Goal: Task Accomplishment & Management: Manage account settings

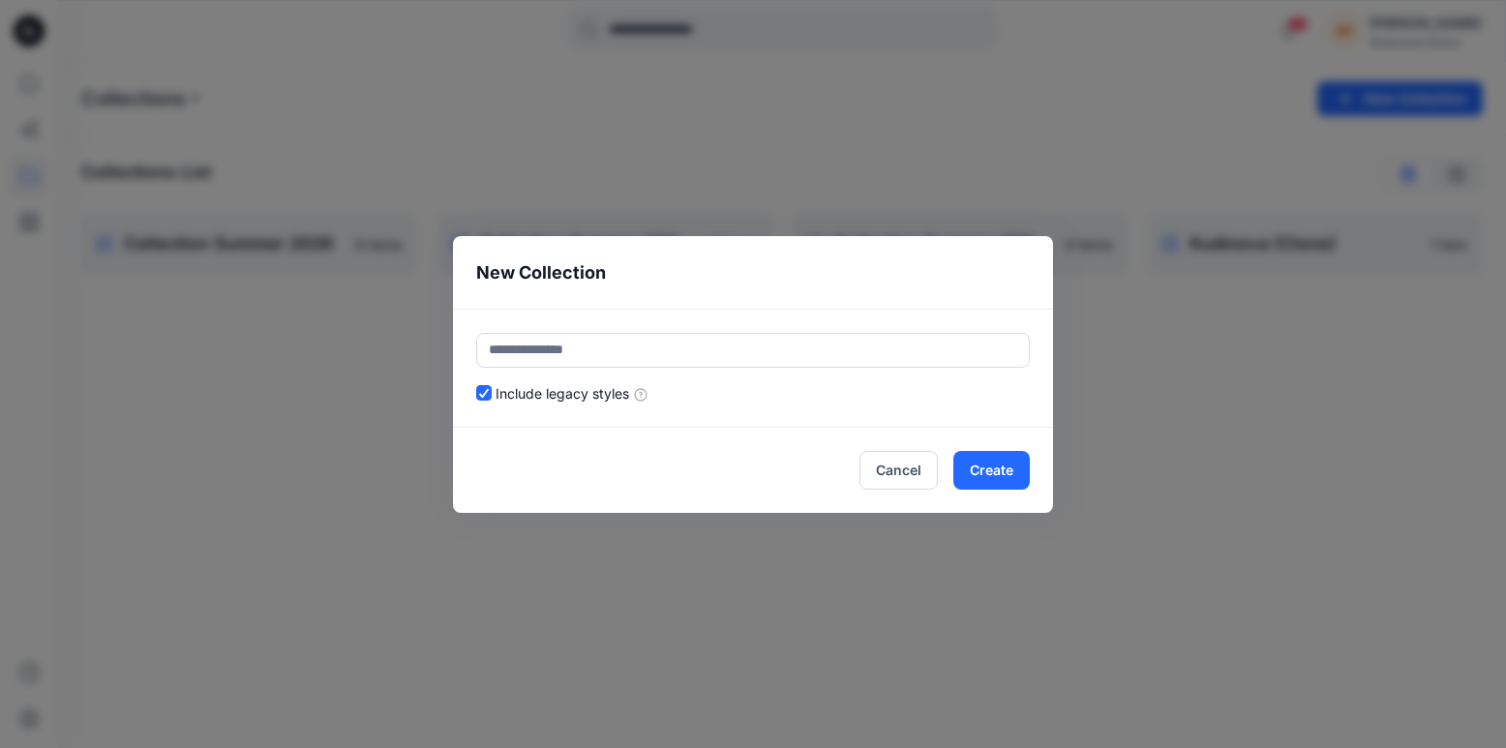
click at [916, 482] on button "Cancel" at bounding box center [898, 470] width 78 height 39
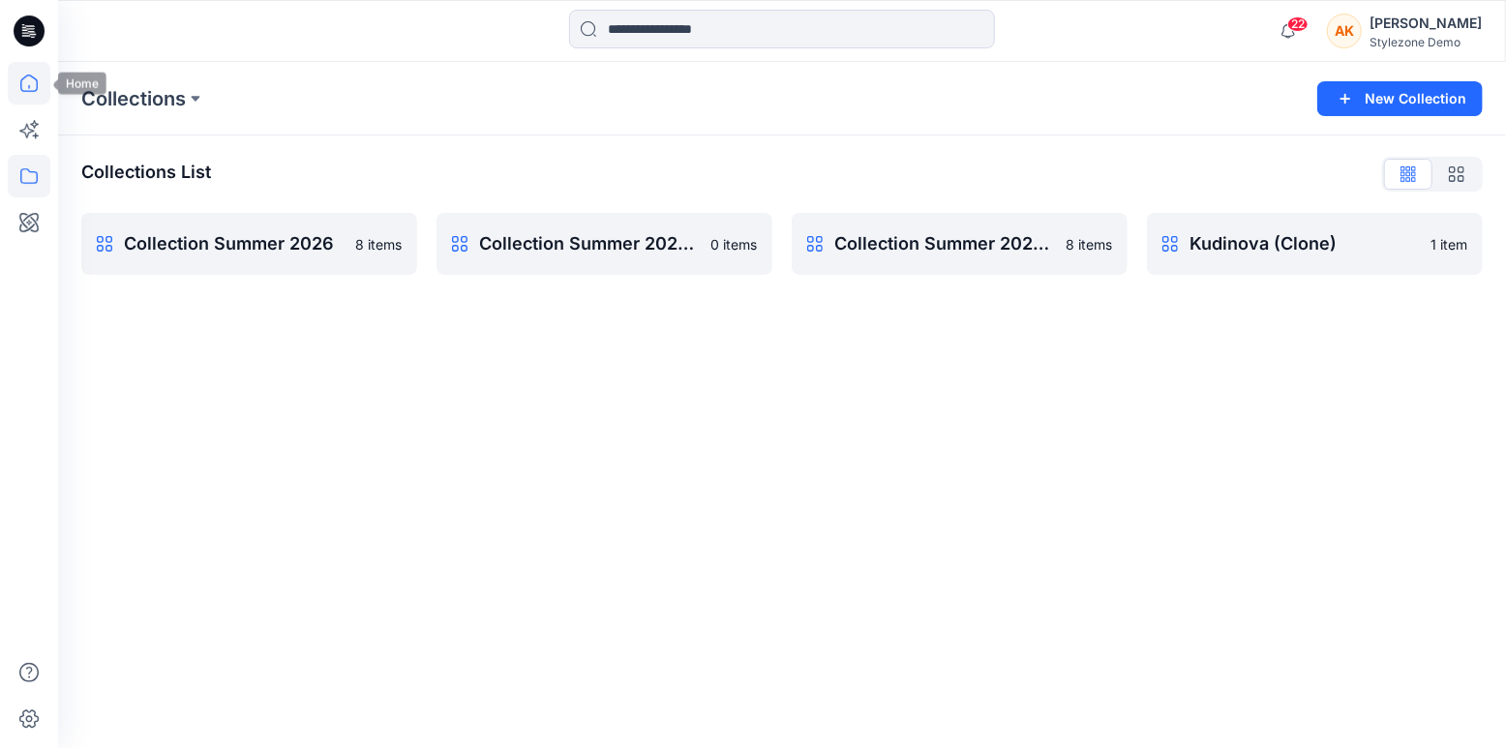
click at [26, 78] on icon at bounding box center [29, 83] width 43 height 43
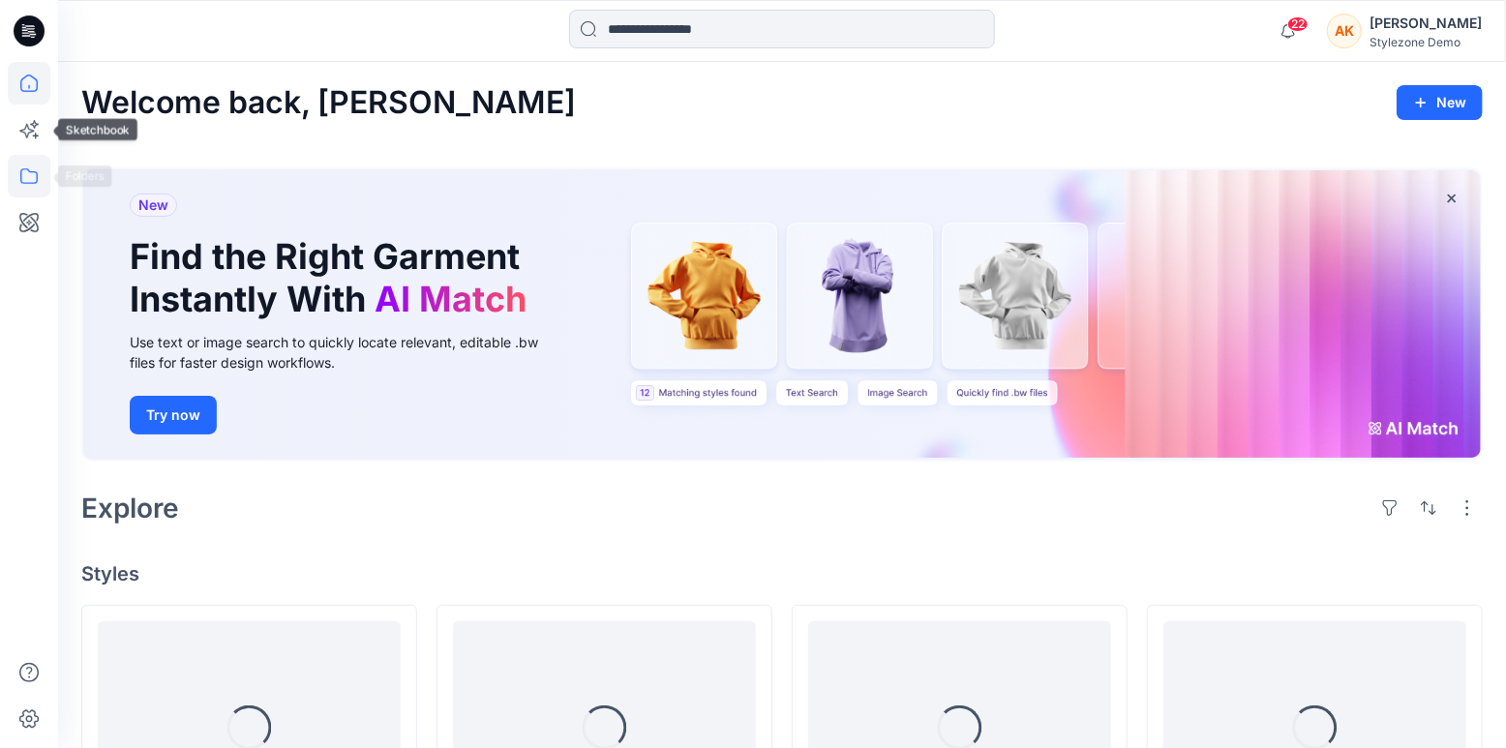
click at [28, 177] on icon at bounding box center [29, 176] width 43 height 43
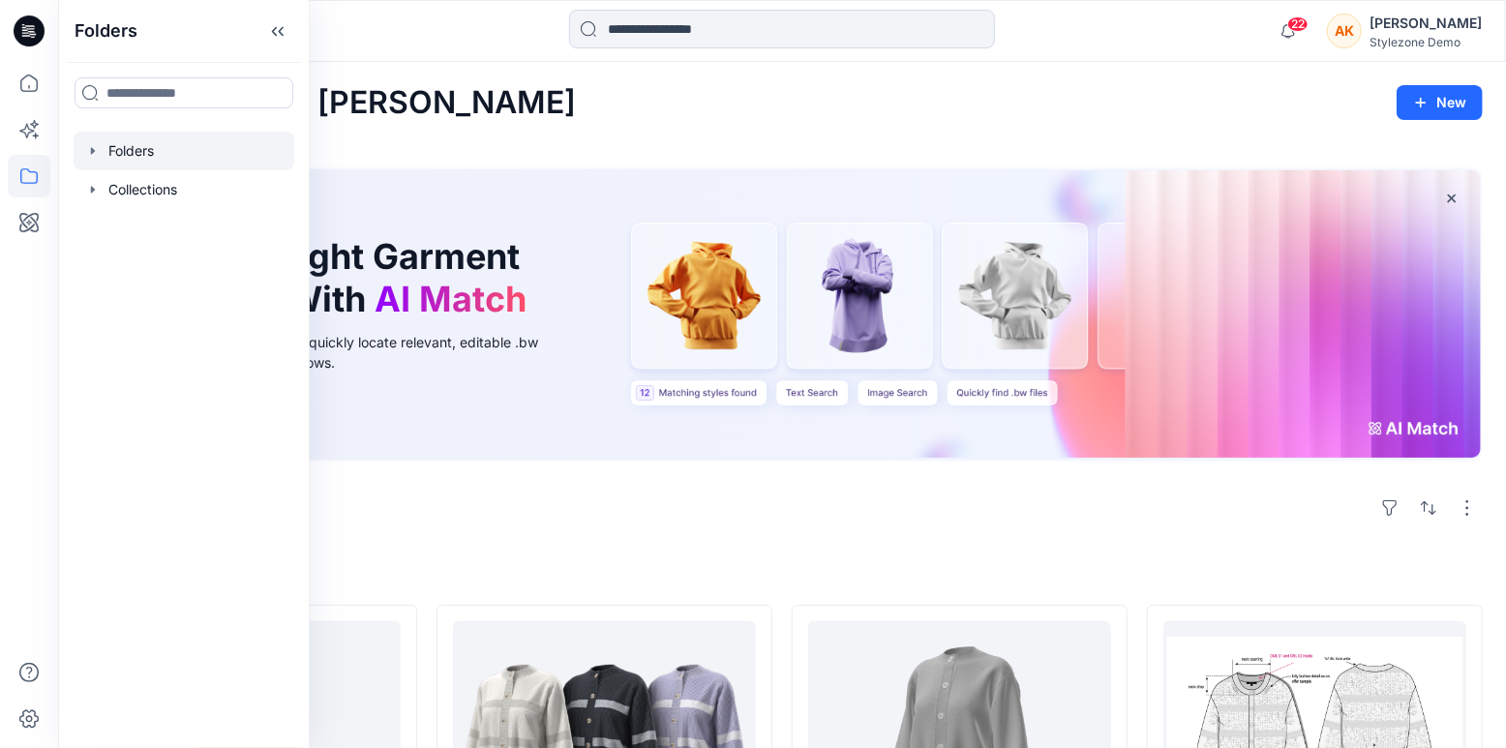
click at [106, 144] on div at bounding box center [184, 151] width 221 height 39
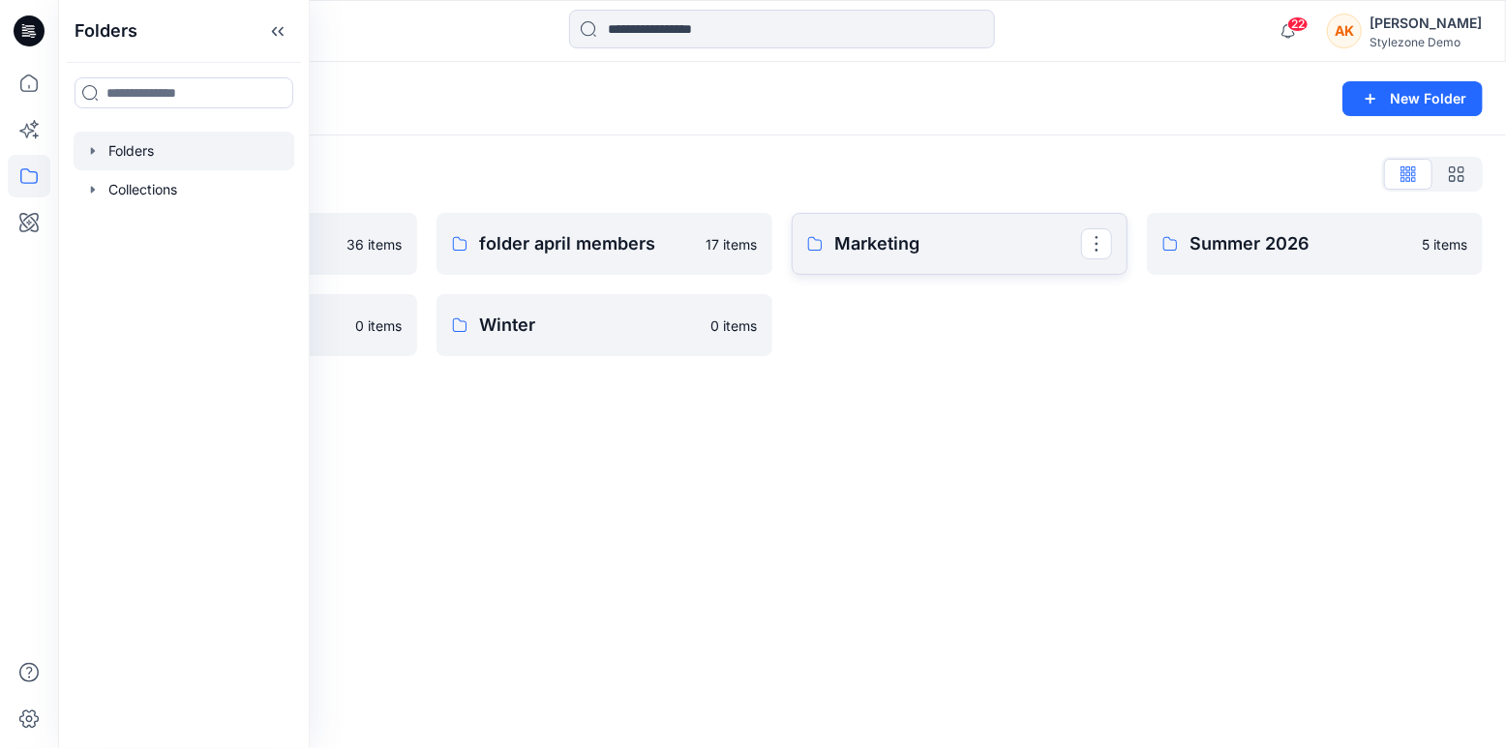
click at [900, 246] on p "Marketing" at bounding box center [957, 243] width 247 height 27
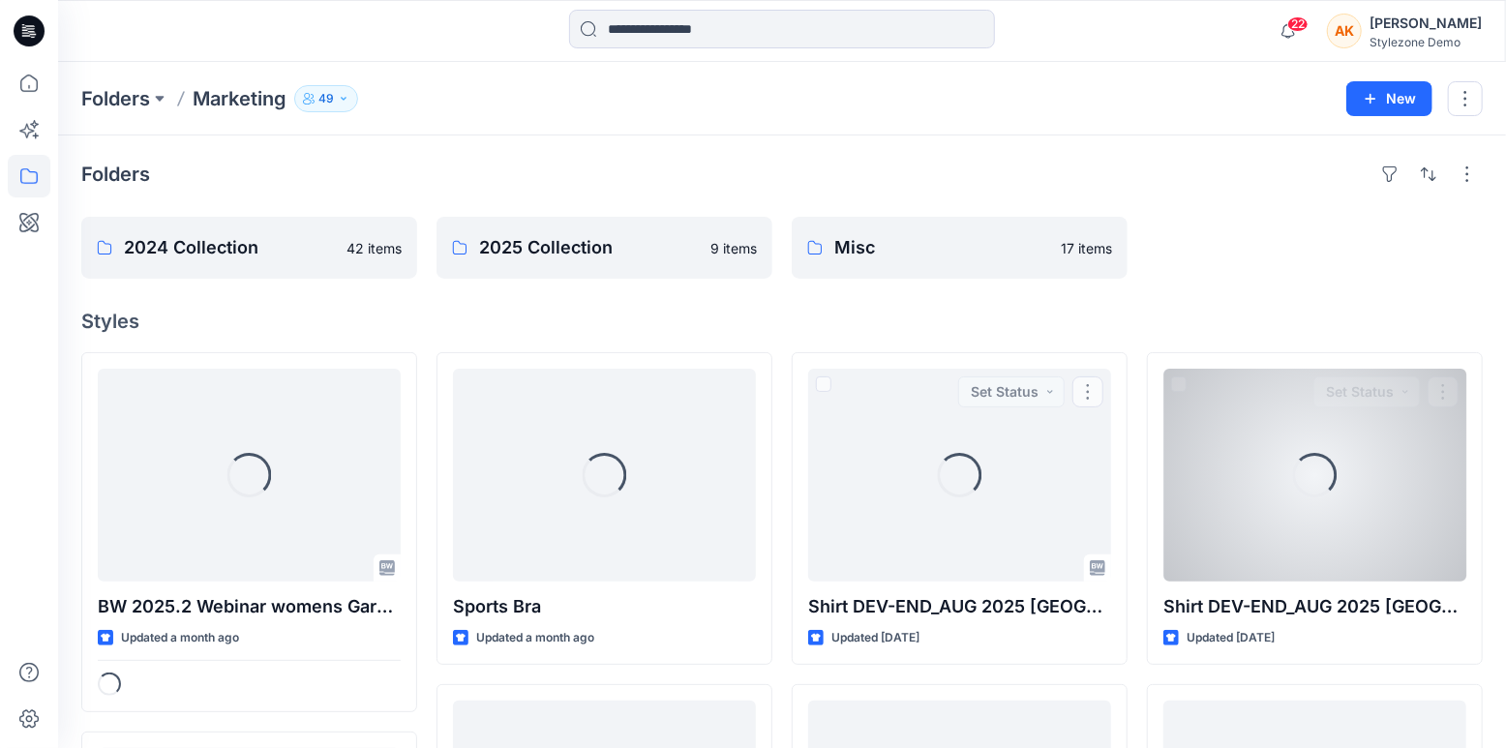
scroll to position [2, 0]
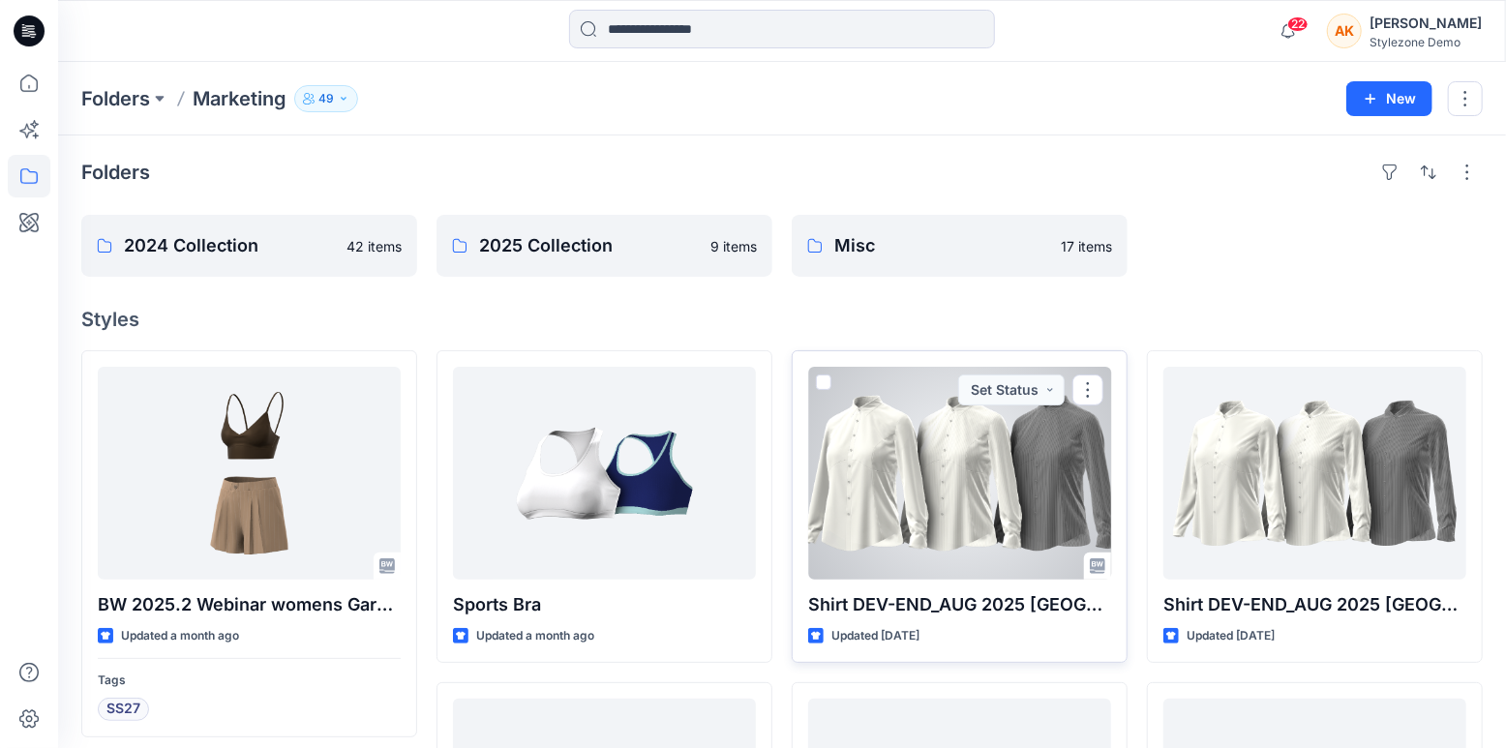
click at [973, 610] on p "Shirt DEV-END_AUG 2025 [GEOGRAPHIC_DATA]" at bounding box center [959, 604] width 303 height 27
click at [973, 602] on p "Shirt DEV-END_AUG 2025 [GEOGRAPHIC_DATA]" at bounding box center [959, 604] width 303 height 27
click at [975, 605] on p "Shirt DEV-END_AUG 2025 [GEOGRAPHIC_DATA]" at bounding box center [959, 604] width 303 height 27
click at [894, 510] on div at bounding box center [959, 473] width 303 height 213
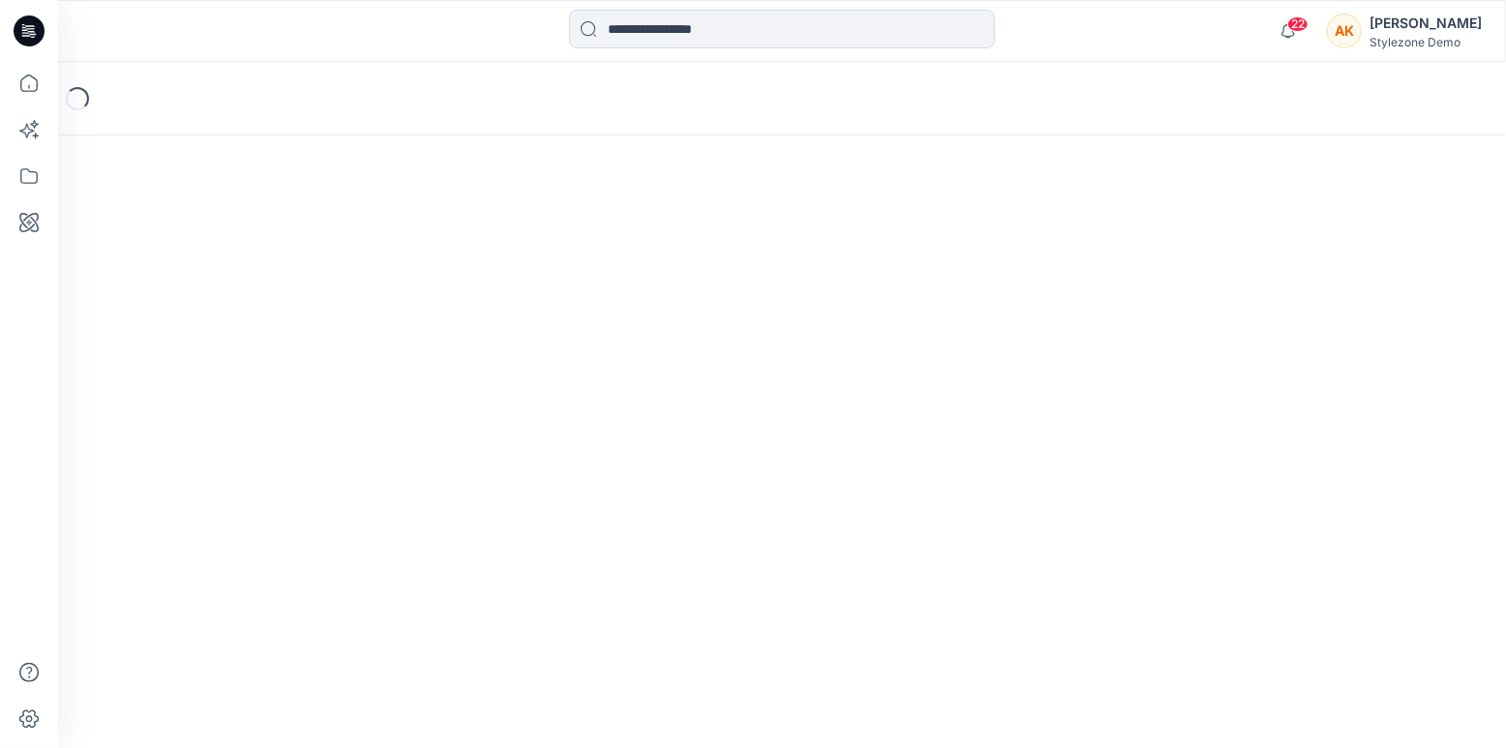
click at [894, 510] on div "Loading..." at bounding box center [782, 405] width 1448 height 686
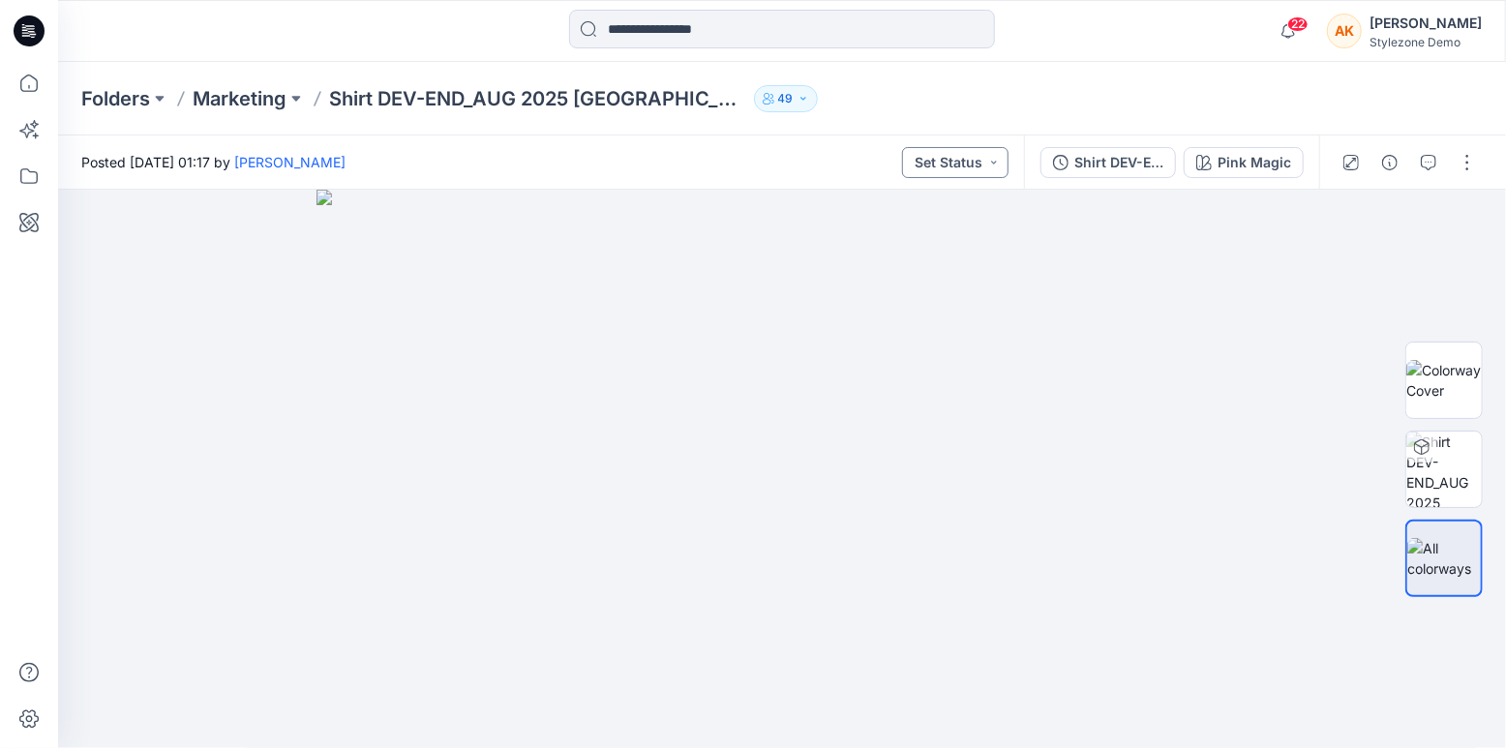
click at [995, 165] on button "Set Status" at bounding box center [955, 162] width 106 height 31
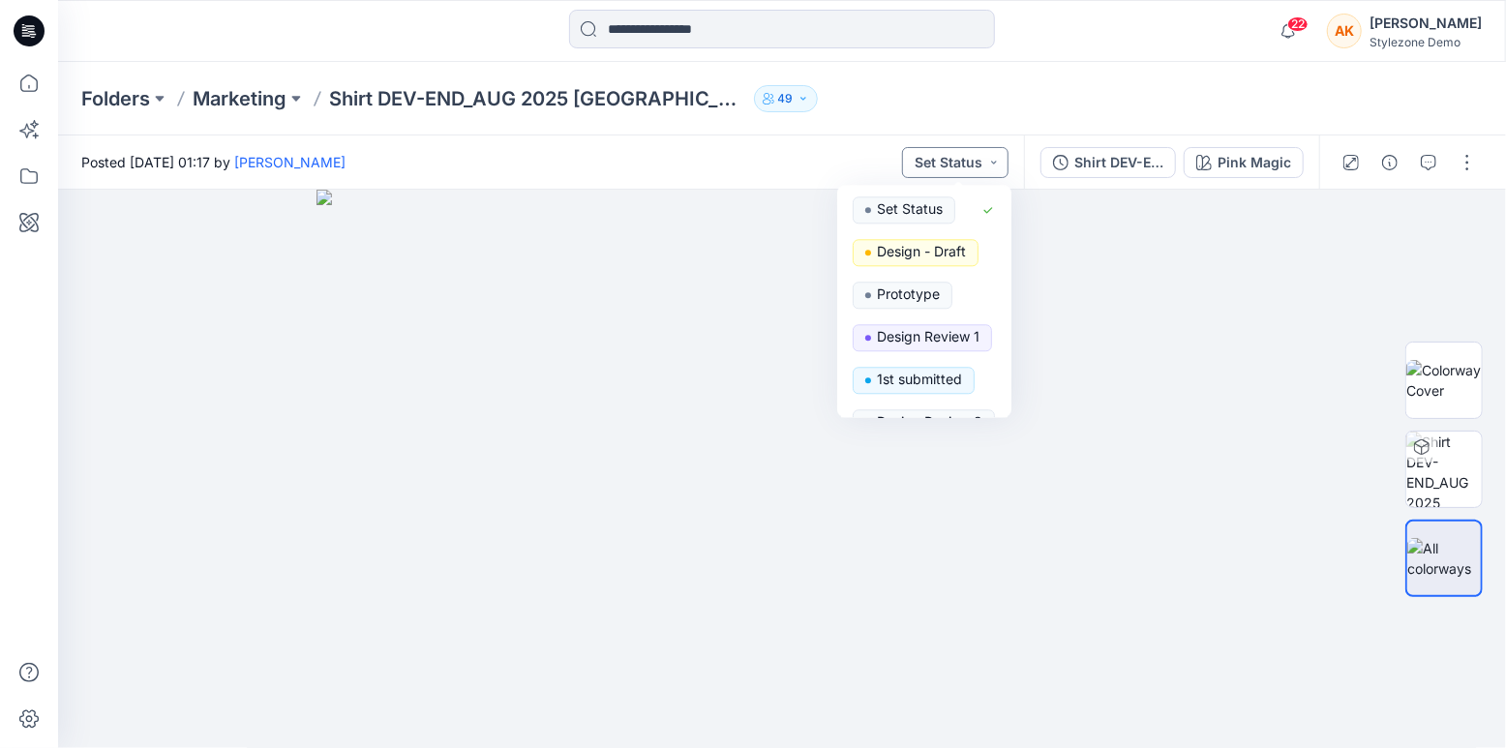
click at [995, 165] on button "Set Status" at bounding box center [955, 162] width 106 height 31
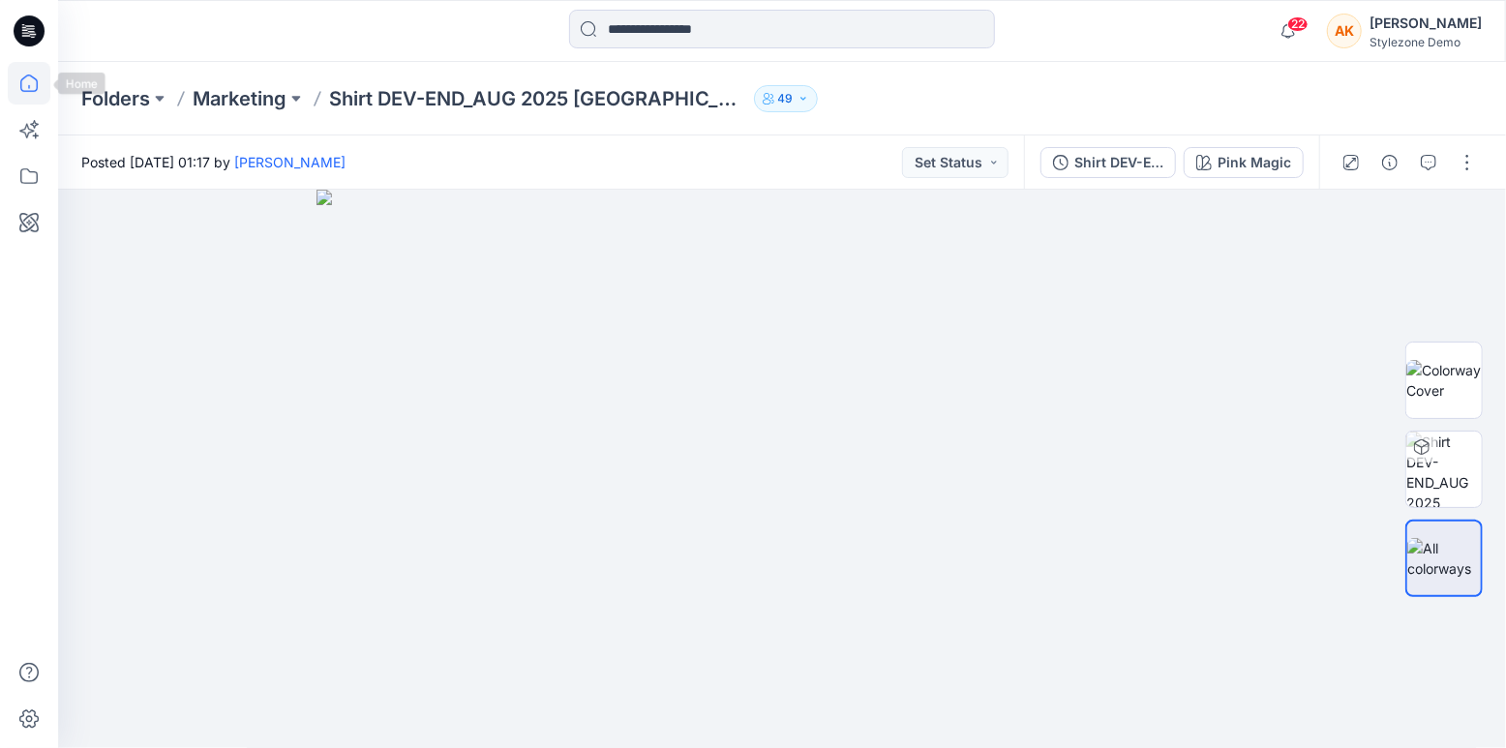
click at [21, 86] on icon at bounding box center [29, 83] width 43 height 43
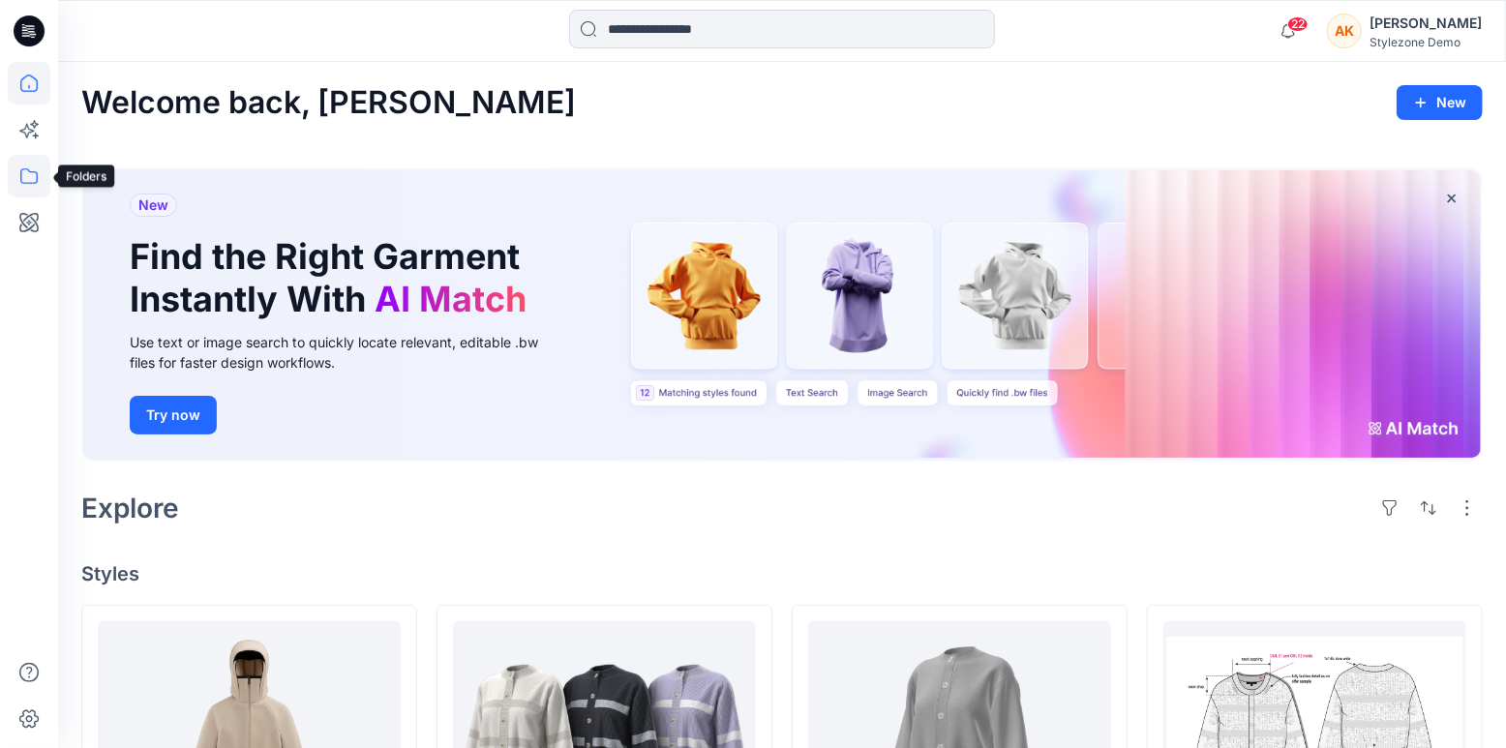
click at [27, 182] on icon at bounding box center [29, 176] width 43 height 43
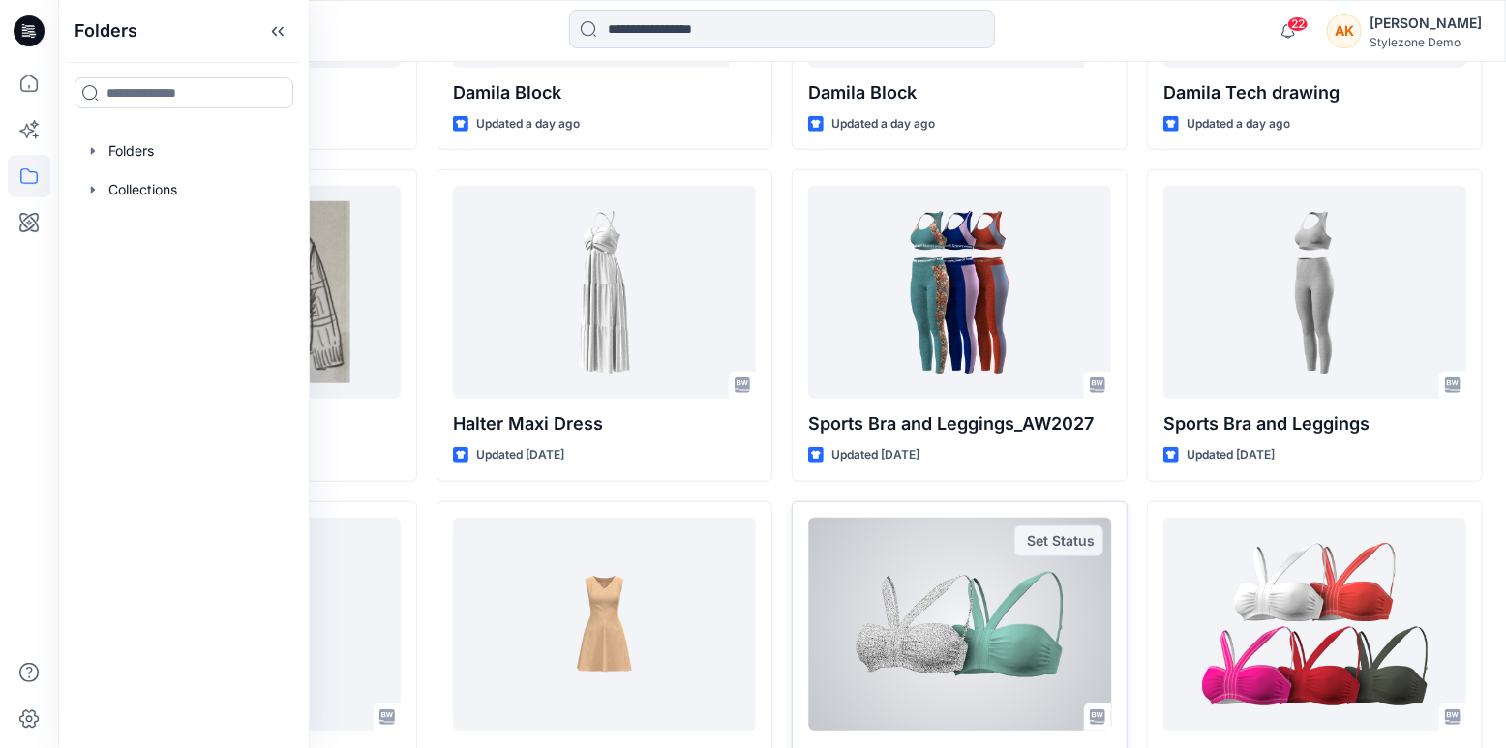
scroll to position [772, 0]
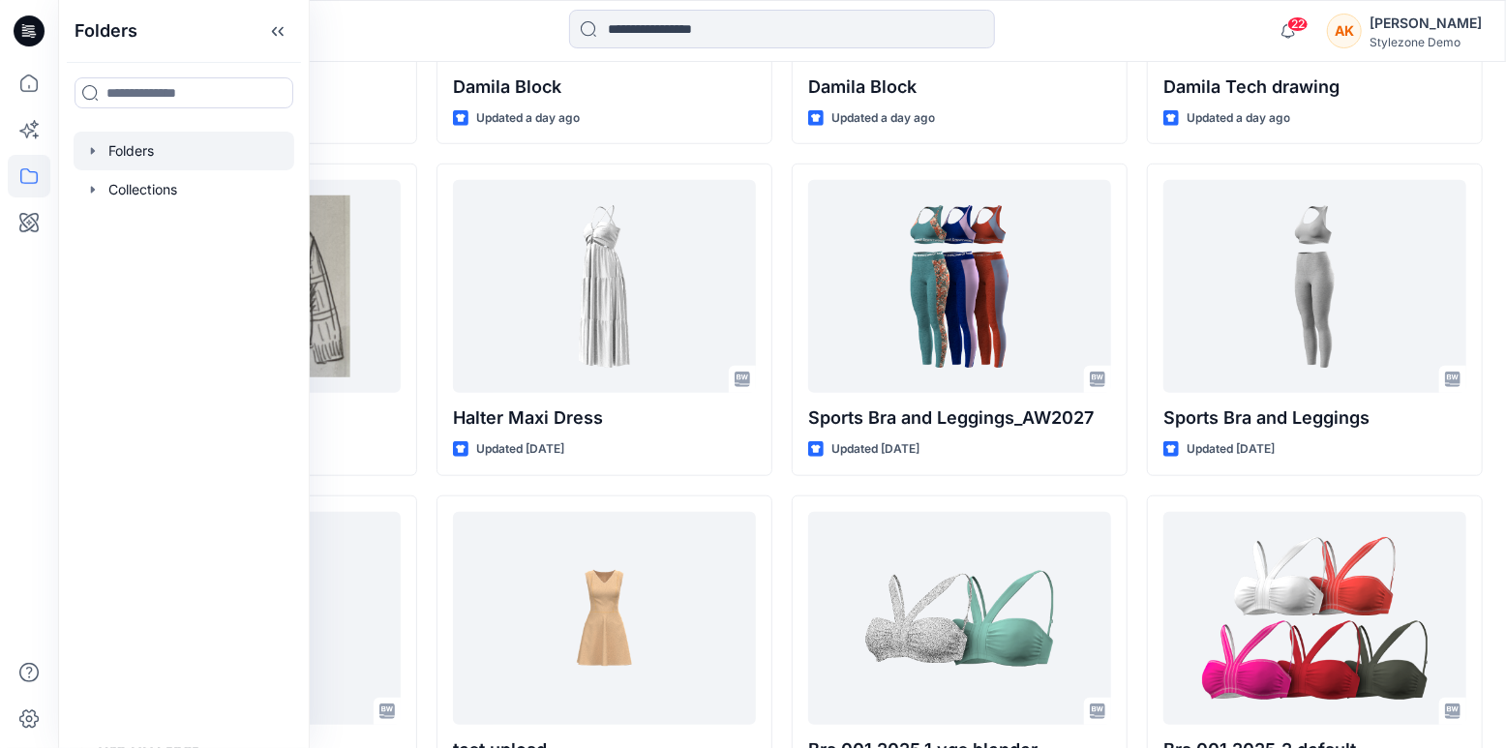
click at [94, 160] on div at bounding box center [184, 151] width 221 height 39
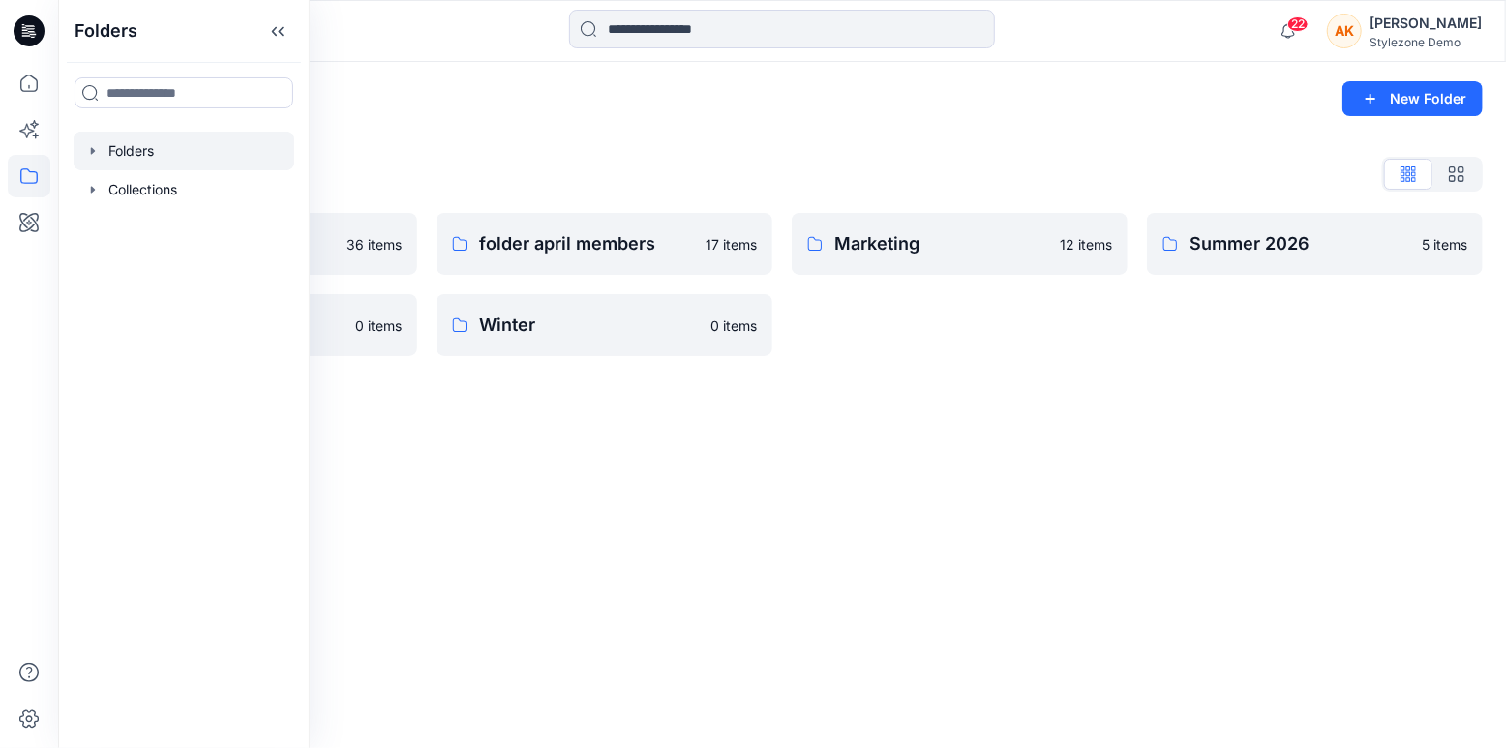
click at [590, 445] on div "Folders New Folder Folders List AW26 36 items test 111 0 items folder april mem…" at bounding box center [782, 405] width 1448 height 686
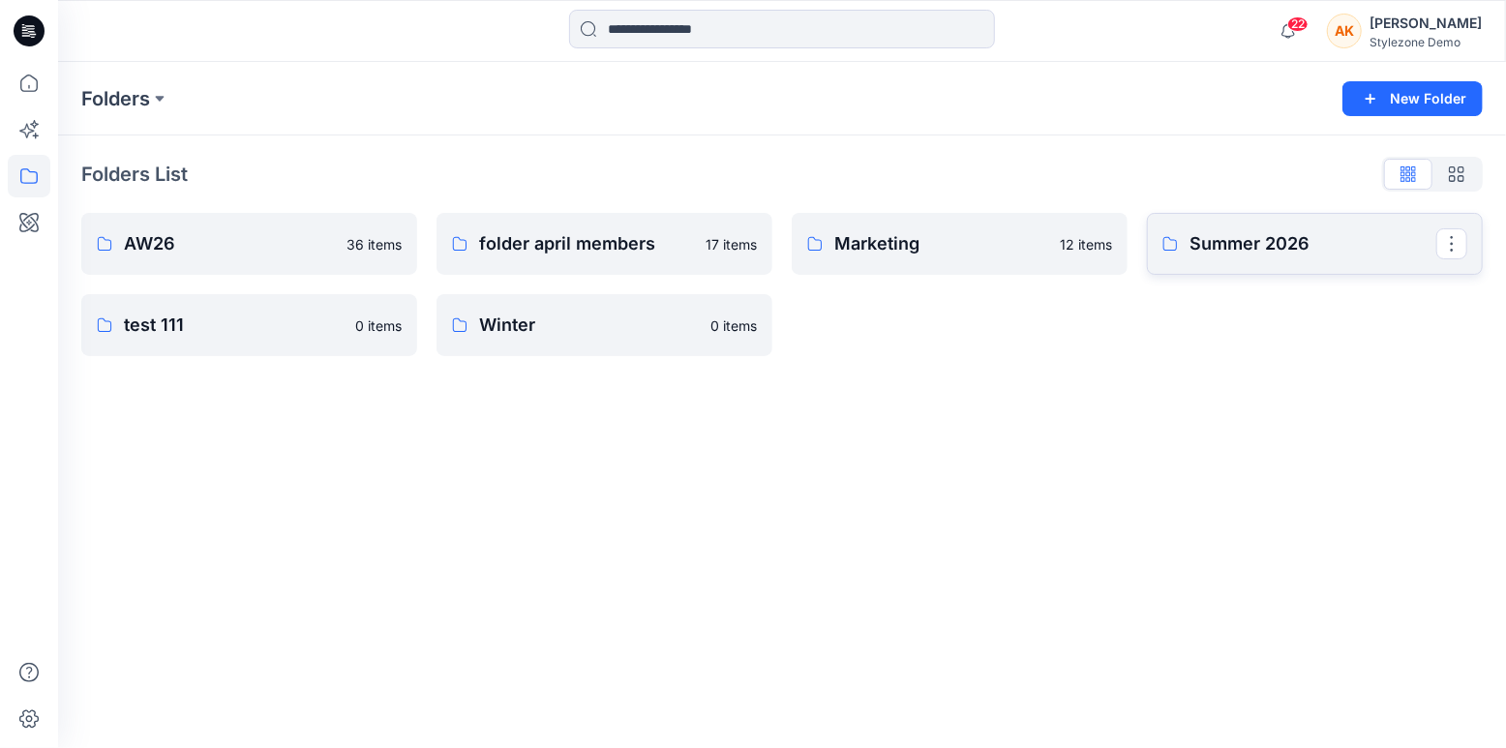
click at [1280, 234] on p "Summer 2026" at bounding box center [1312, 243] width 247 height 27
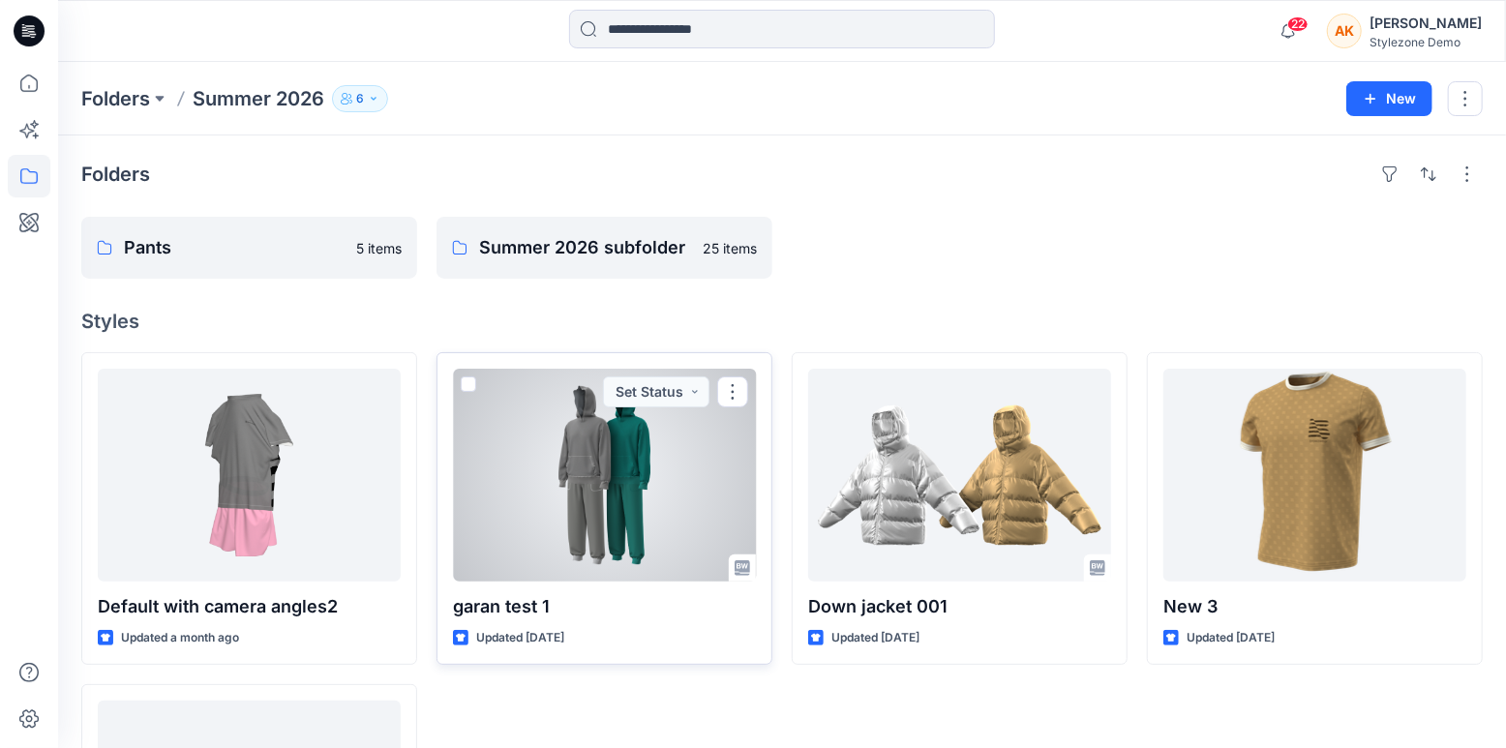
click at [580, 614] on p "garan test 1" at bounding box center [604, 606] width 303 height 27
click at [545, 546] on div at bounding box center [604, 475] width 303 height 213
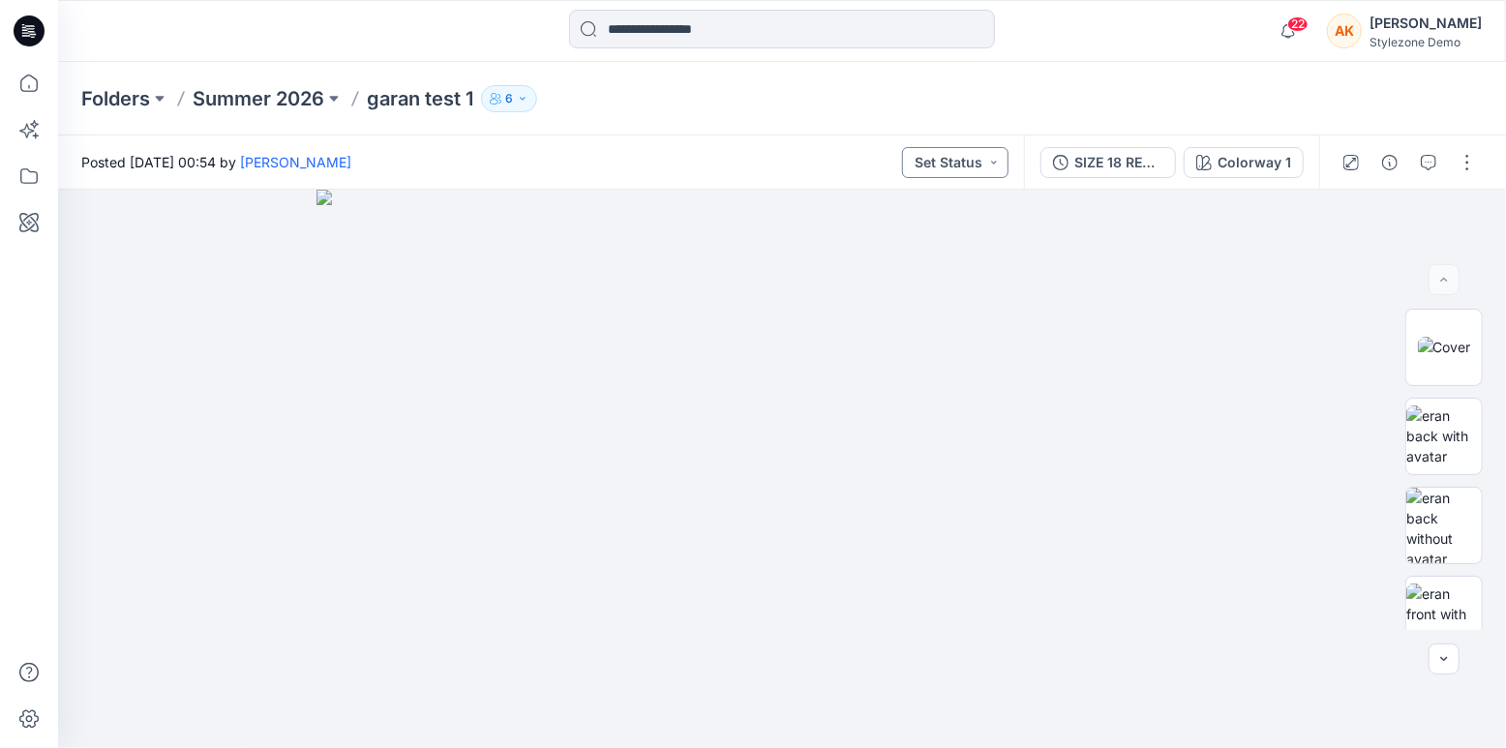
click at [991, 167] on button "Set Status" at bounding box center [955, 162] width 106 height 31
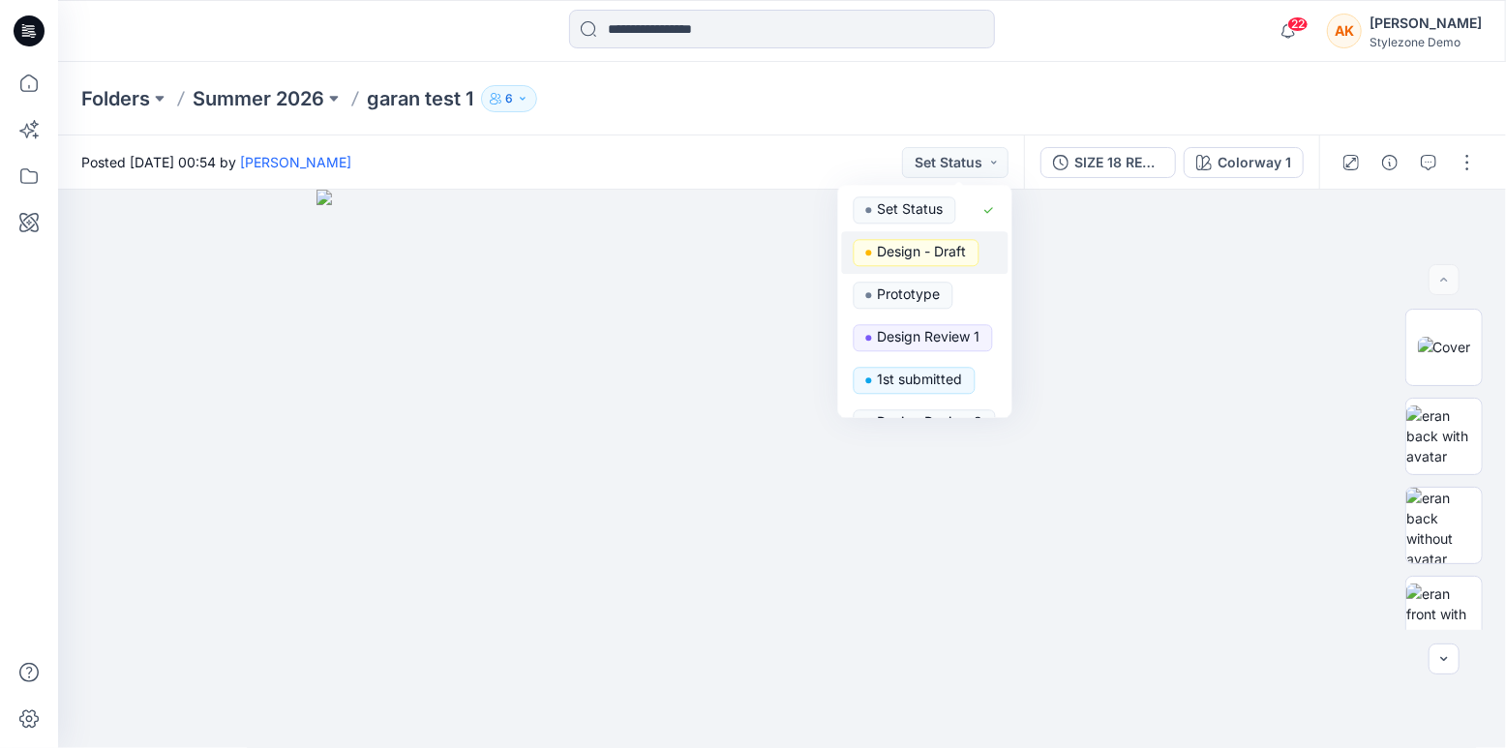
click at [944, 256] on p "Design - Draft" at bounding box center [922, 251] width 89 height 25
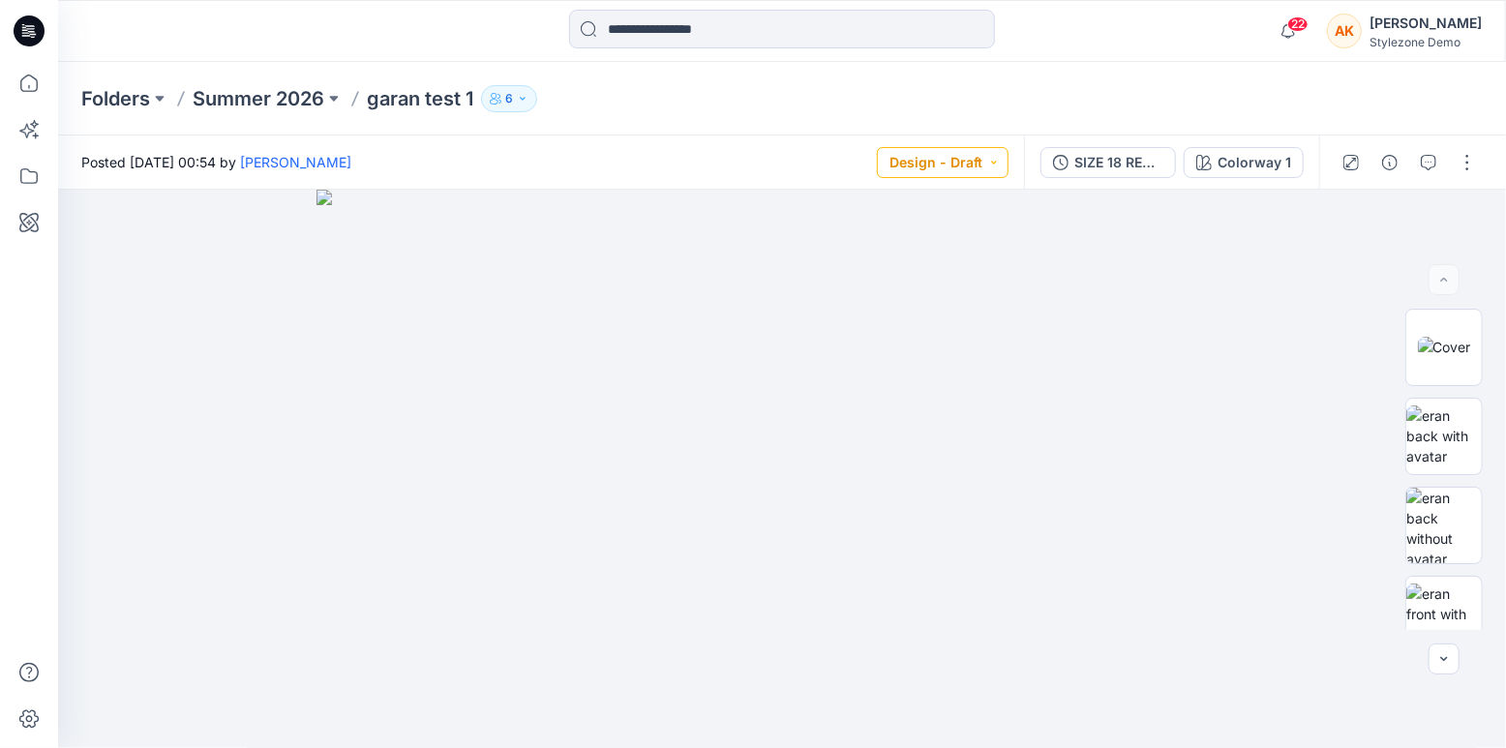
click at [969, 165] on button "Design - Draft" at bounding box center [943, 162] width 132 height 31
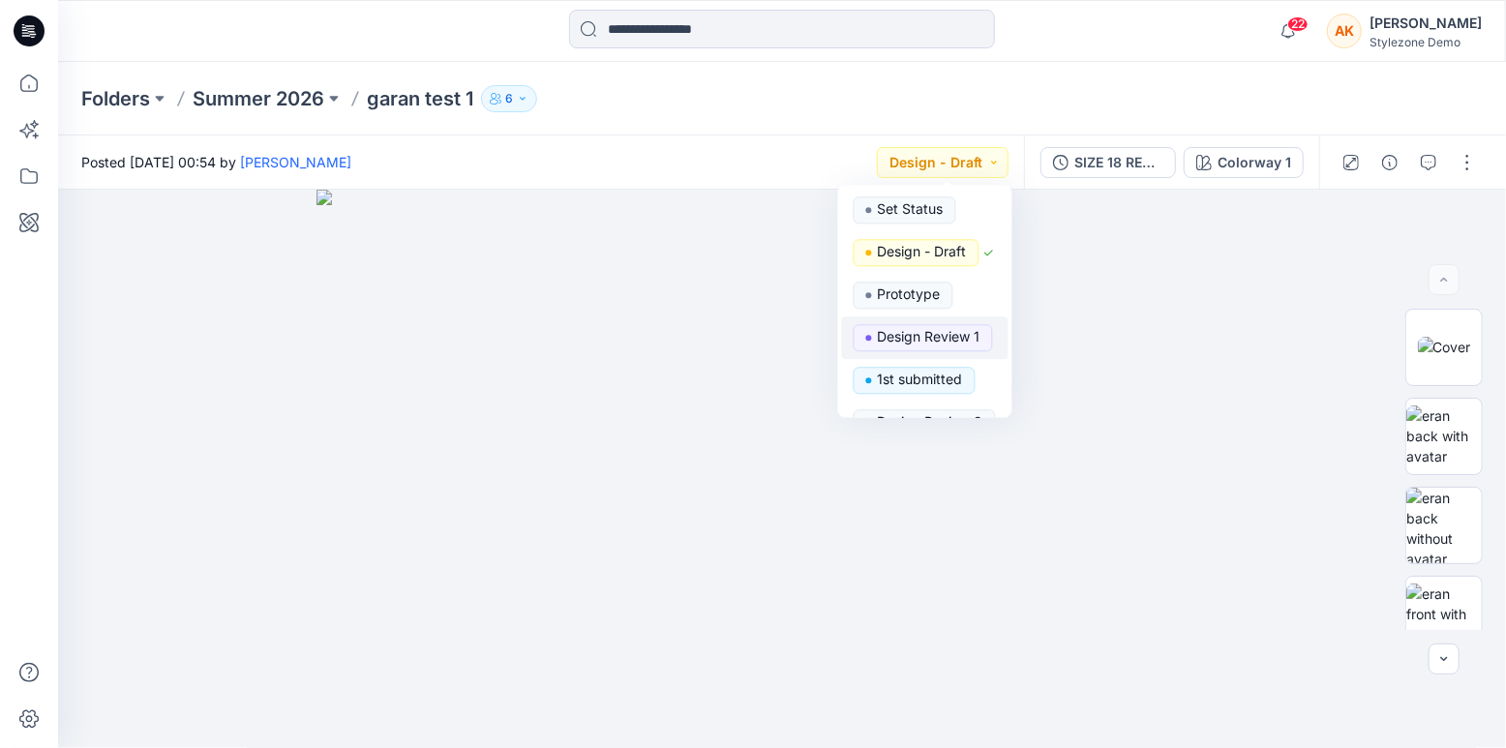
click at [941, 341] on p "Design Review 1" at bounding box center [929, 336] width 103 height 25
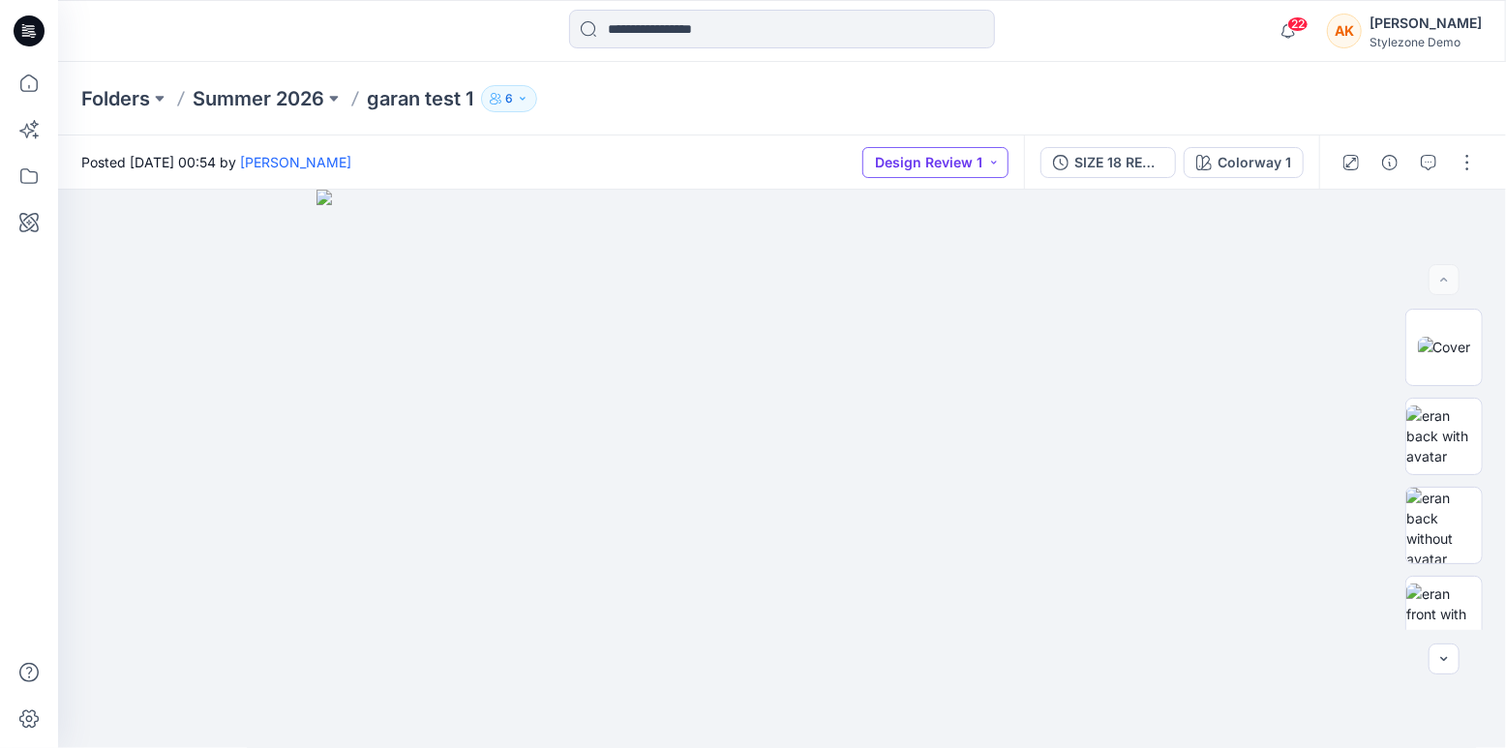
click at [962, 156] on button "Design Review 1" at bounding box center [935, 162] width 146 height 31
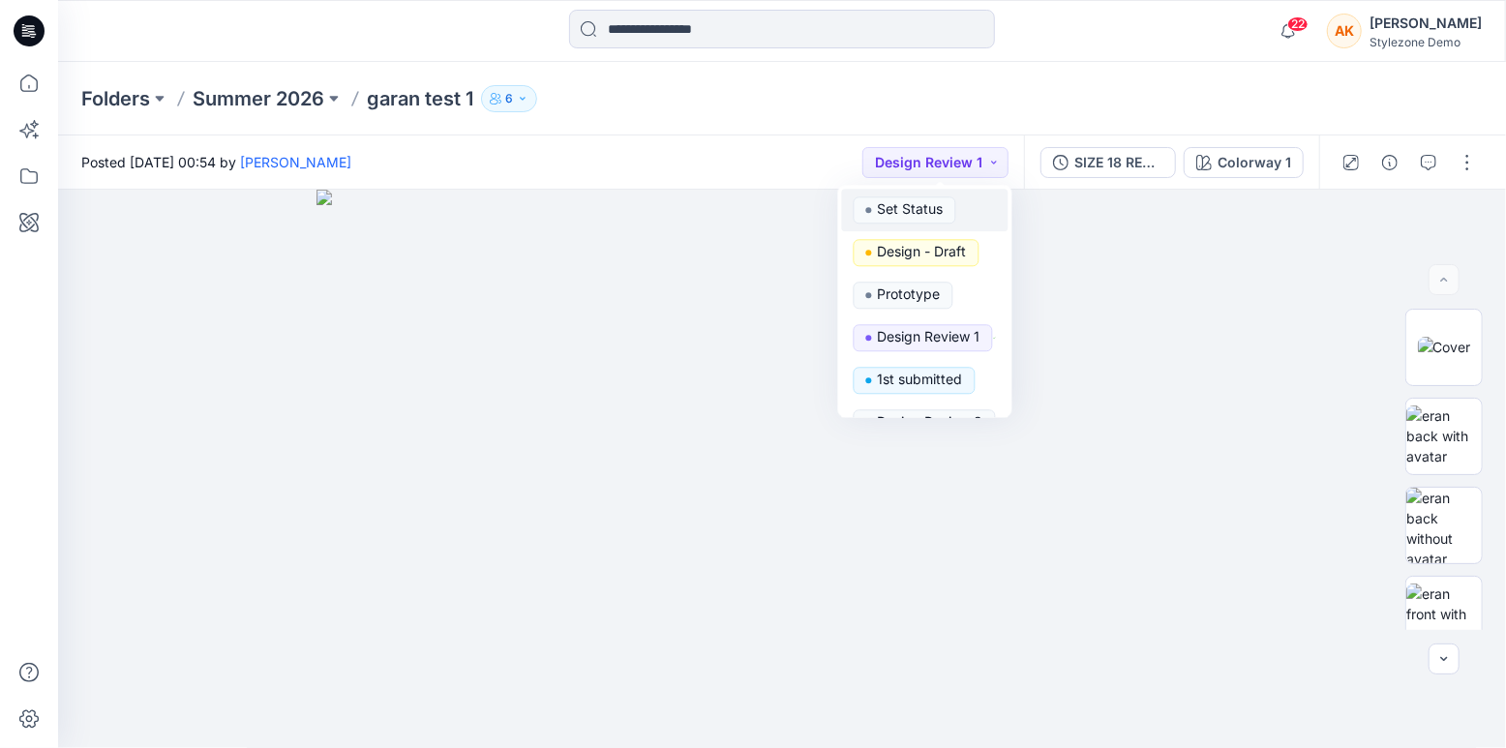
click at [922, 205] on p "Set Status" at bounding box center [911, 208] width 66 height 25
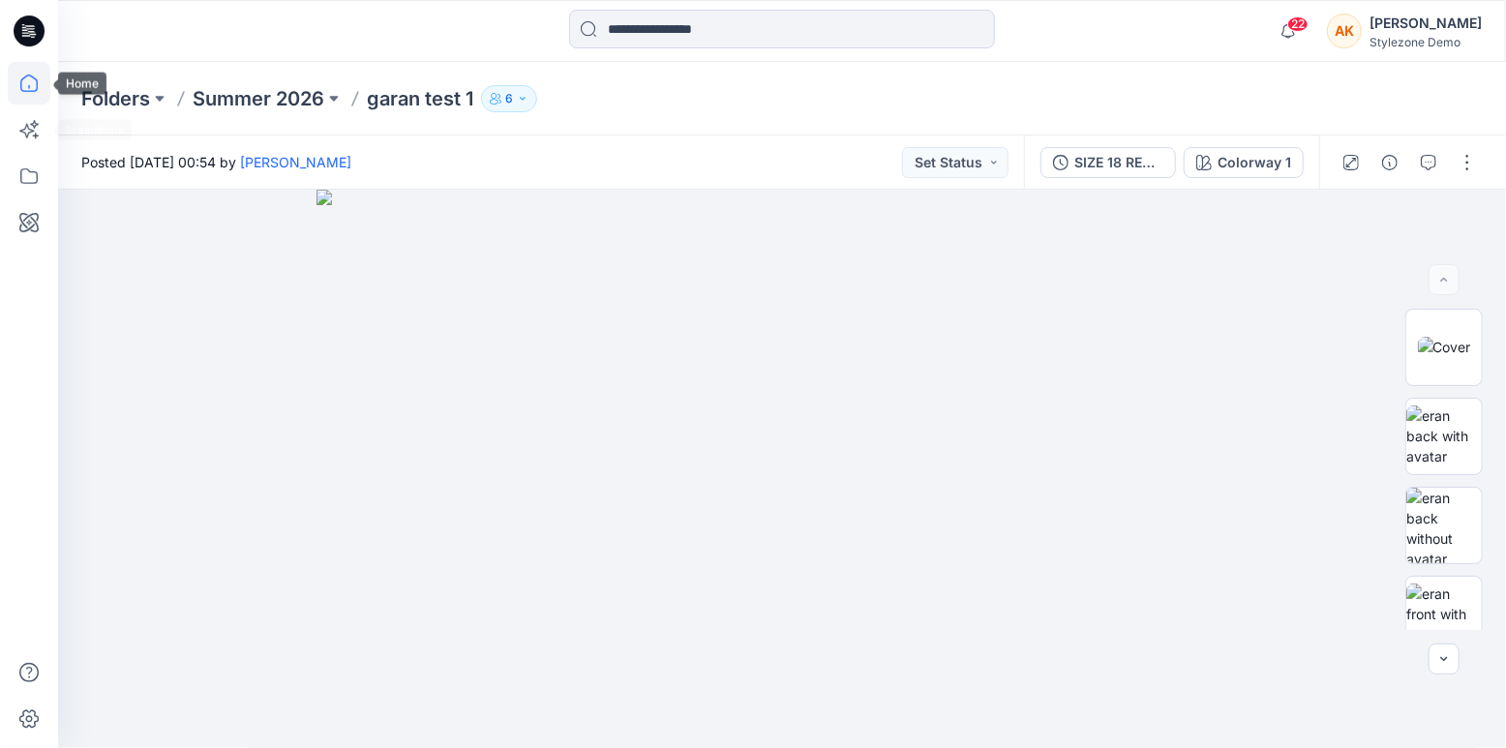
click at [33, 88] on icon at bounding box center [29, 83] width 43 height 43
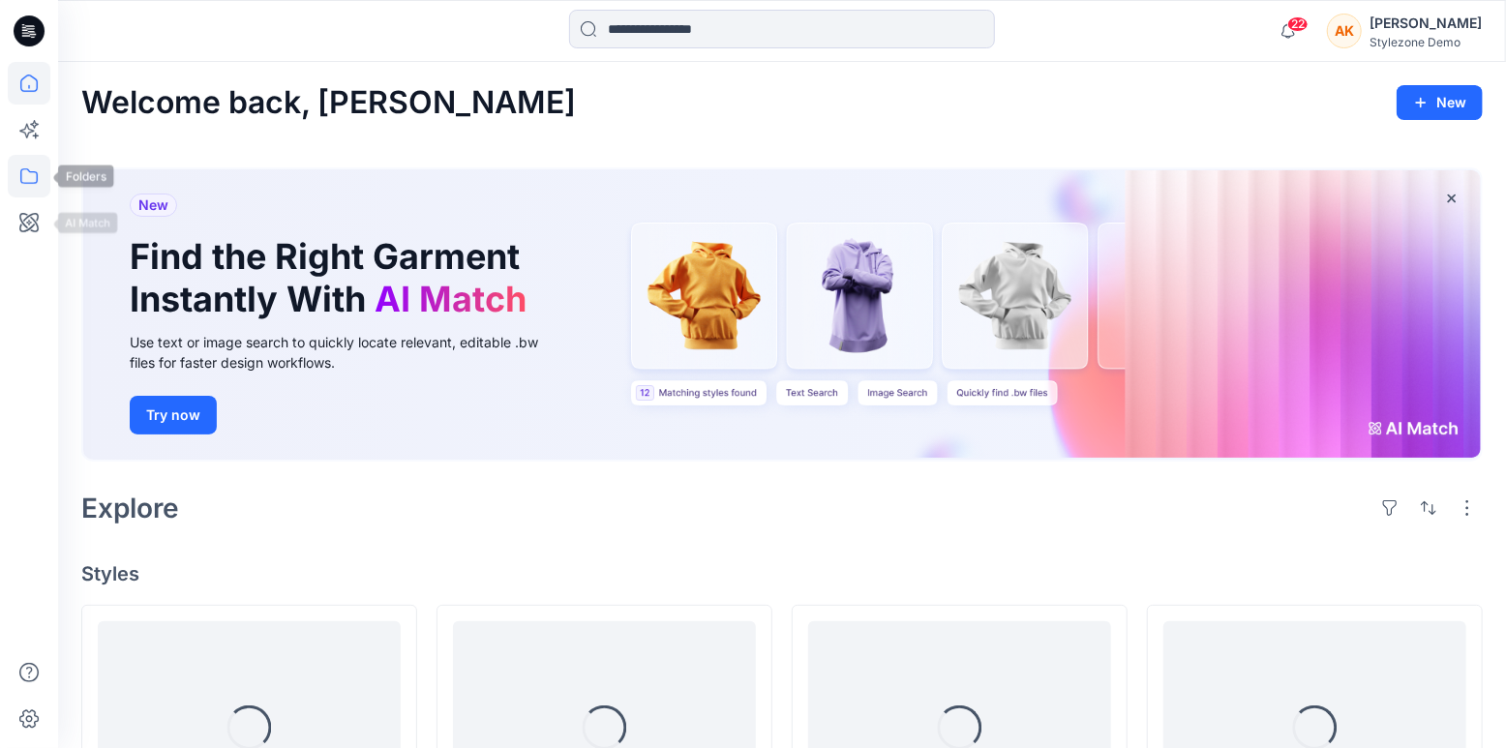
click at [31, 191] on icon at bounding box center [29, 176] width 43 height 43
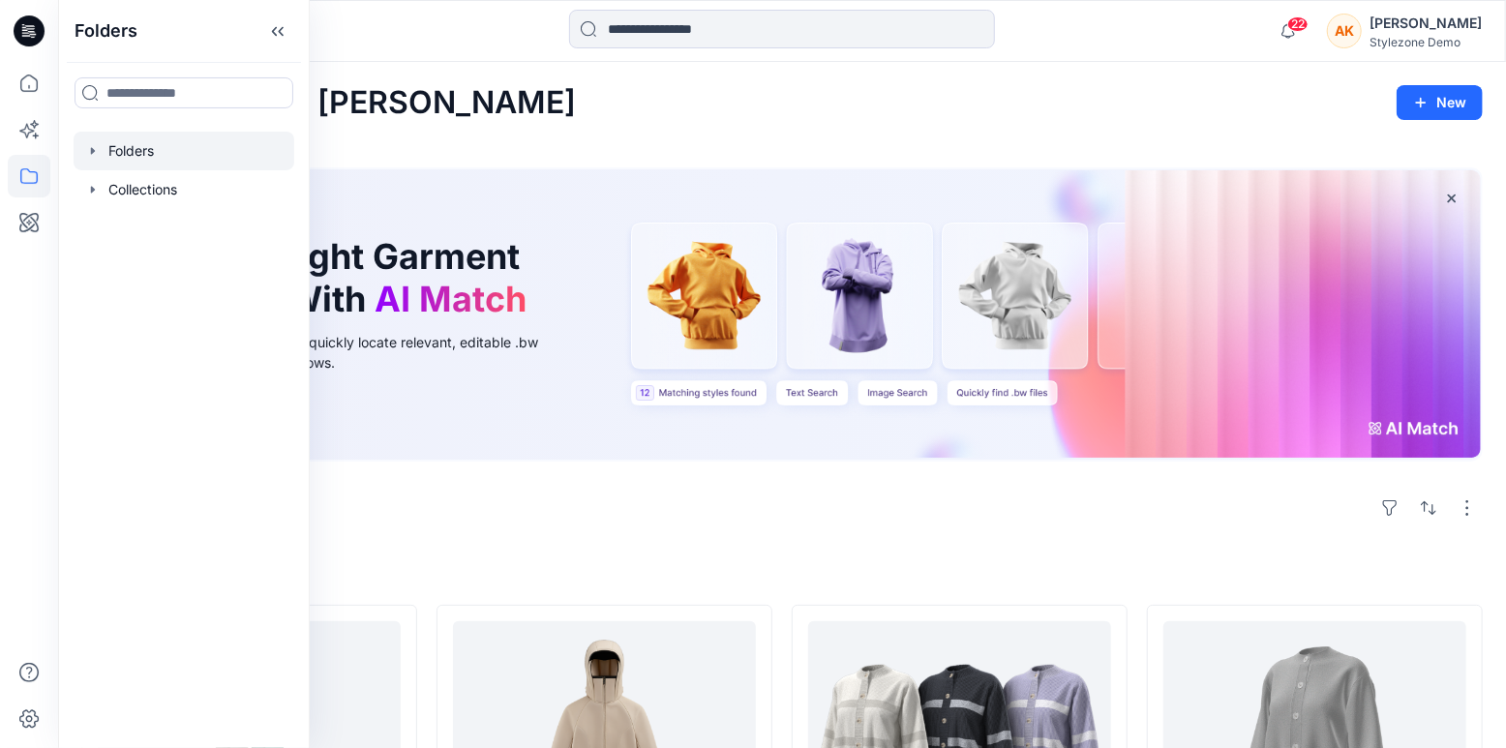
click at [103, 158] on div at bounding box center [184, 151] width 221 height 39
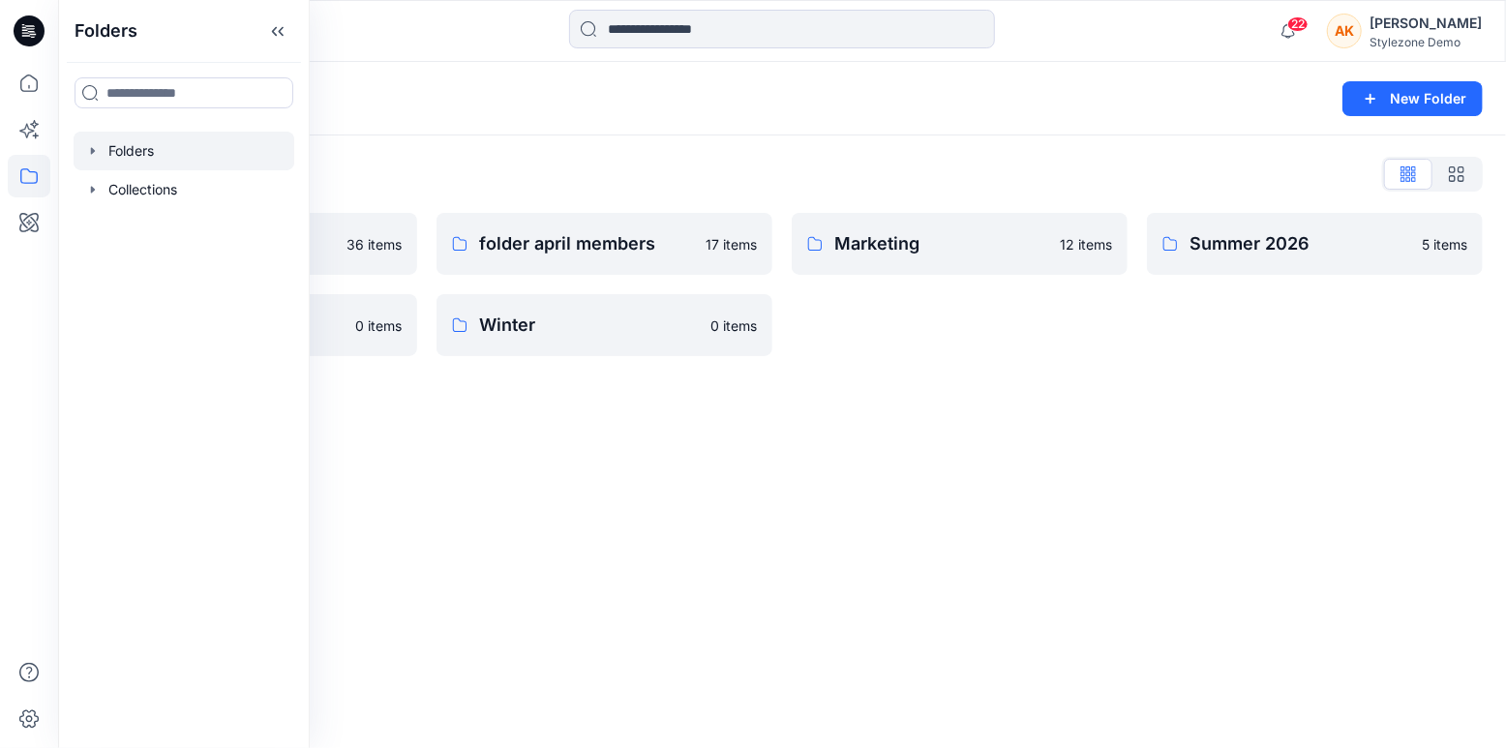
click at [645, 461] on div "Folders New Folder Folders List AW26 36 items test 111 0 items folder april mem…" at bounding box center [782, 405] width 1448 height 686
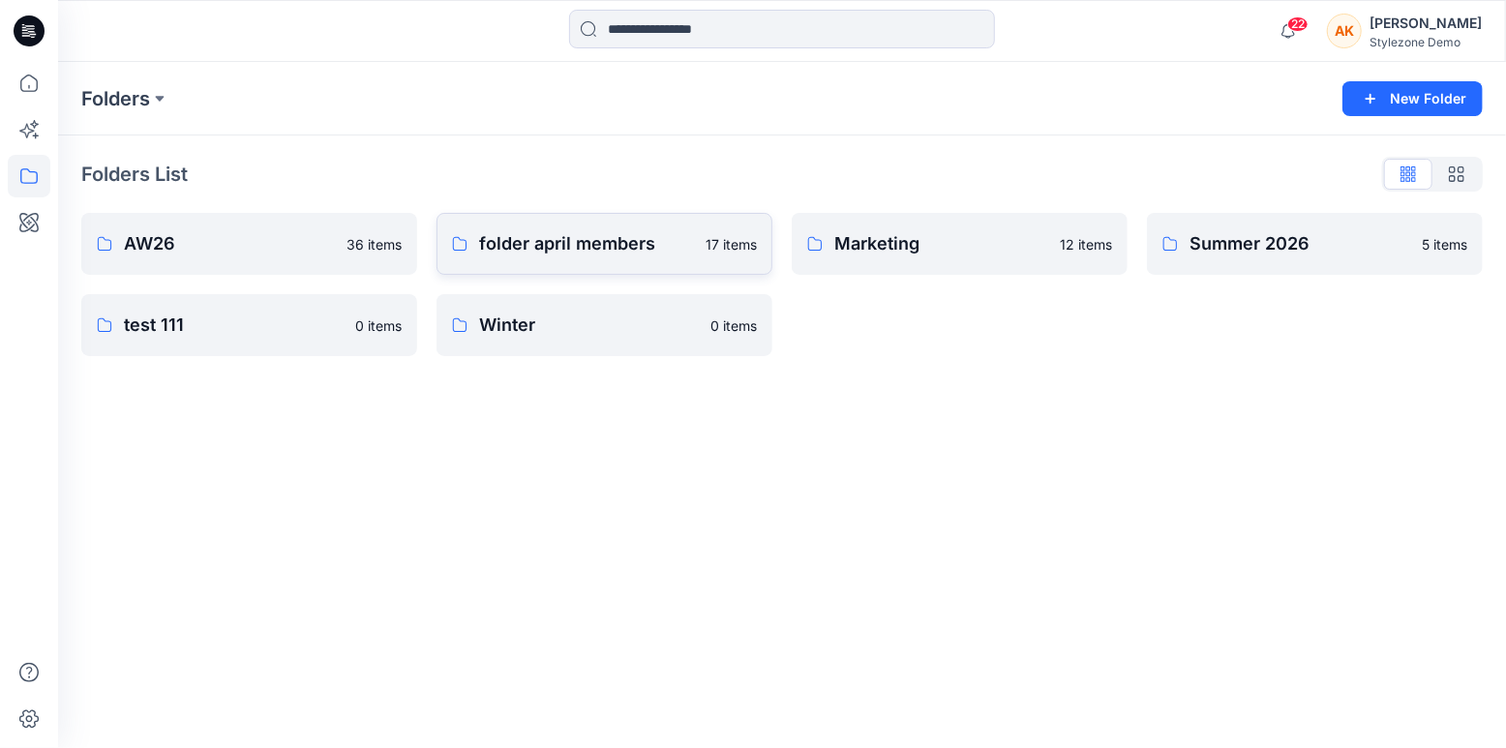
click at [633, 252] on p "folder april members" at bounding box center [586, 243] width 215 height 27
